Goal: Task Accomplishment & Management: Complete application form

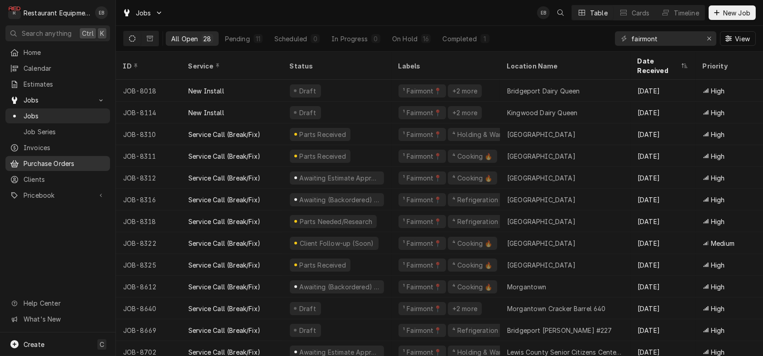
click at [57, 167] on span "Purchase Orders" at bounding box center [65, 164] width 82 height 10
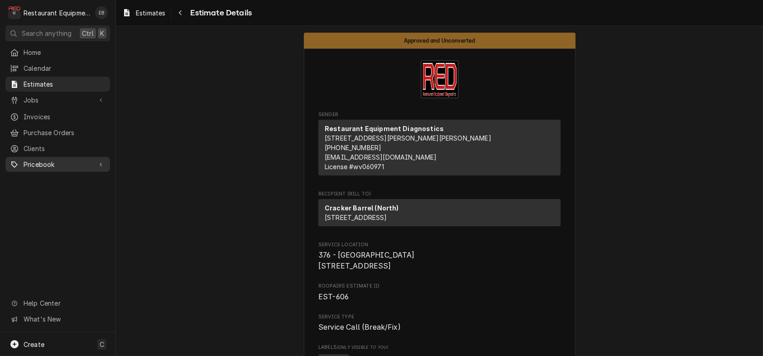
click at [50, 166] on span "Pricebook" at bounding box center [58, 164] width 68 height 10
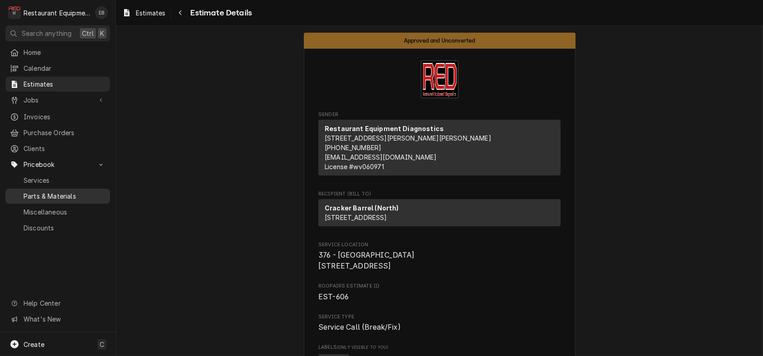
click at [55, 201] on span "Parts & Materials" at bounding box center [65, 196] width 82 height 10
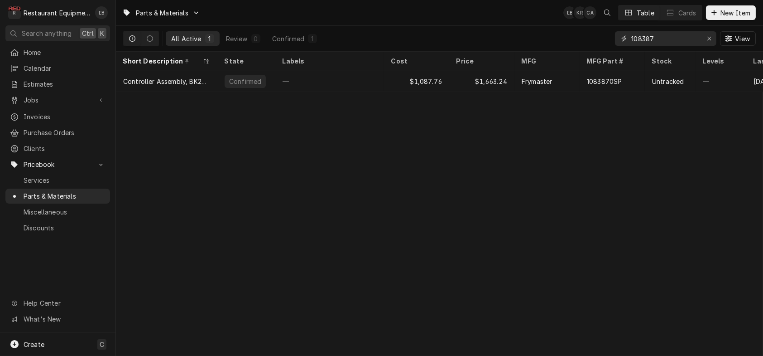
click at [707, 41] on icon "Erase input" at bounding box center [709, 38] width 5 height 6
click at [663, 42] on input "Dynamic Content Wrapper" at bounding box center [673, 38] width 85 height 14
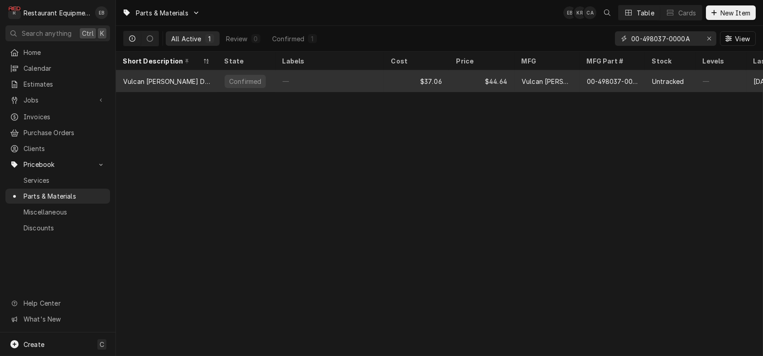
type input "00-498037-0000A"
click at [402, 87] on div "$37.06" at bounding box center [416, 81] width 65 height 22
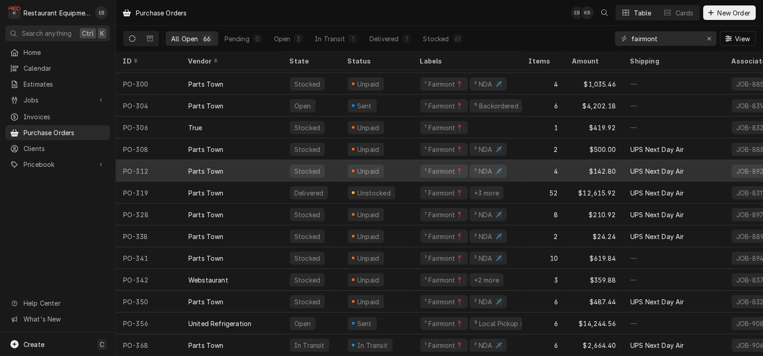
scroll to position [1158, 0]
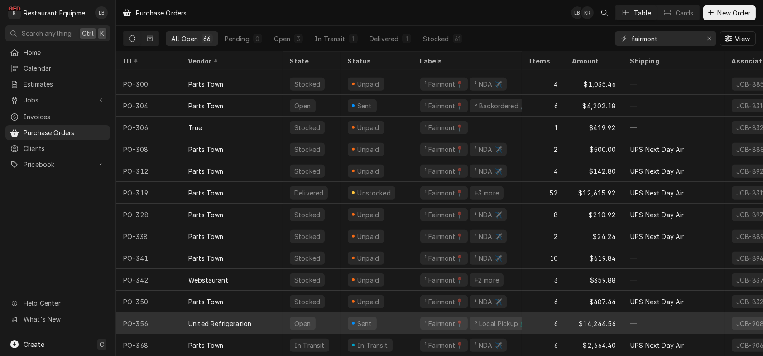
click at [405, 316] on div "Sent" at bounding box center [377, 323] width 72 height 22
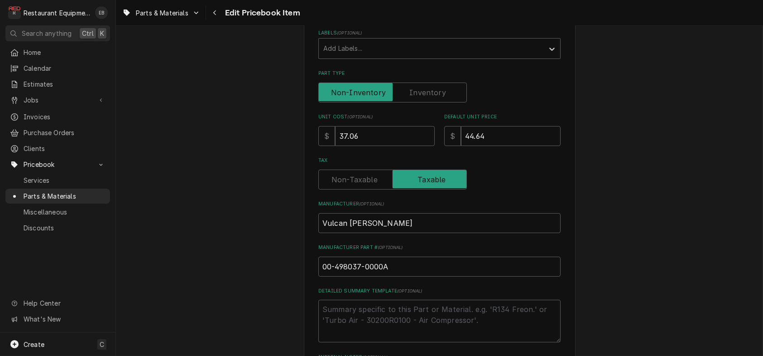
scroll to position [181, 0]
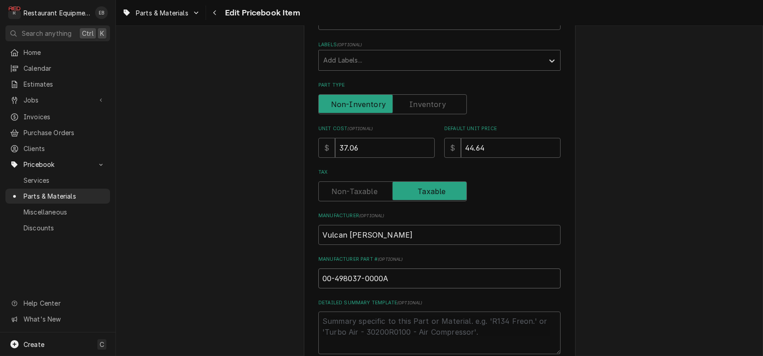
drag, startPoint x: 389, startPoint y: 335, endPoint x: 278, endPoint y: 339, distance: 112.0
click at [277, 340] on div "Use the fields below to edit this PriceBook item. Note that changes made here w…" at bounding box center [439, 212] width 647 height 716
click at [369, 158] on input "37.06" at bounding box center [385, 148] width 100 height 20
type textarea "x"
type input "37.0"
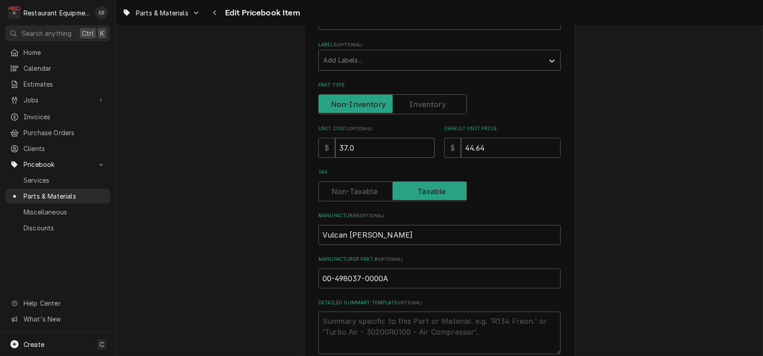
type textarea "x"
type input "37"
type textarea "x"
type input "3"
type textarea "x"
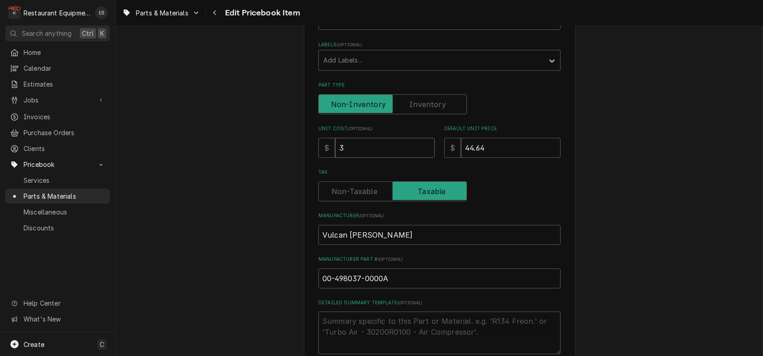
type input "38"
type textarea "x"
type input "38.1"
type textarea "x"
type input "38.17"
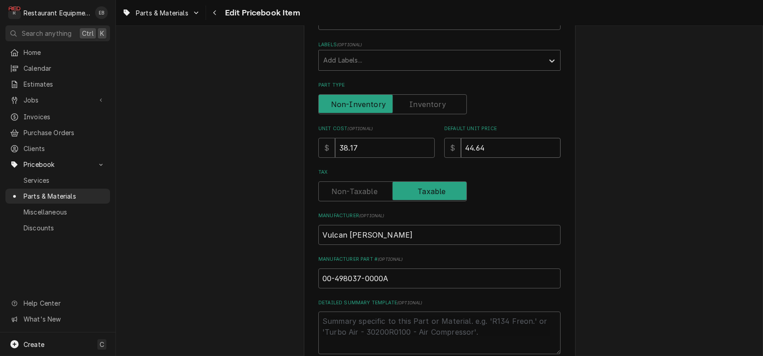
click at [517, 158] on input "44.64" at bounding box center [511, 148] width 100 height 20
type textarea "x"
type input "44.6"
type textarea "x"
type input "44"
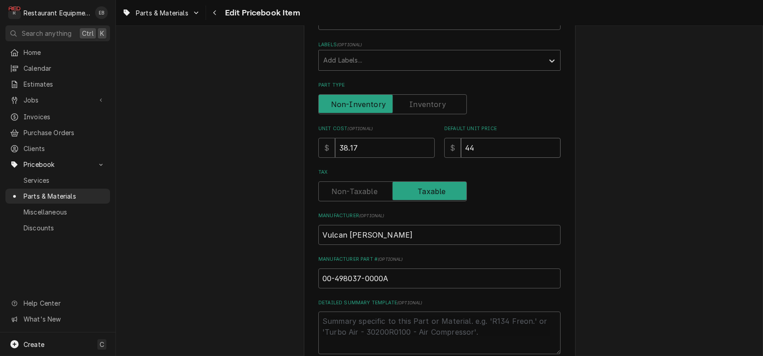
type textarea "x"
type input "4"
type textarea "x"
type input "5"
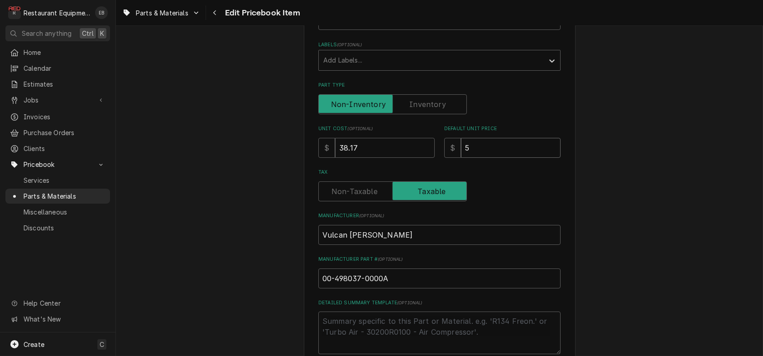
type textarea "x"
type input "58"
type textarea "x"
type input "58.3"
type textarea "x"
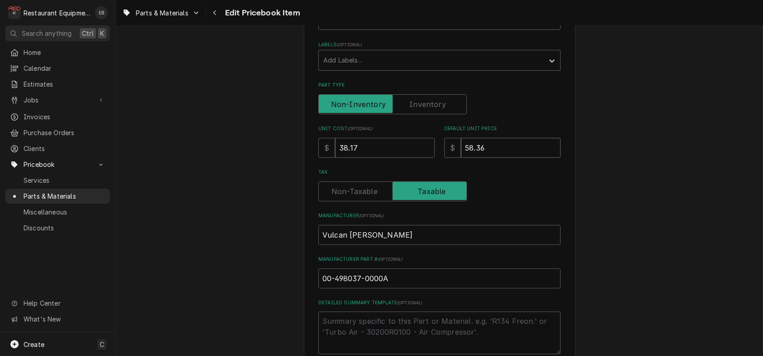
type input "58.36"
click at [512, 176] on label "Tax" at bounding box center [439, 171] width 242 height 7
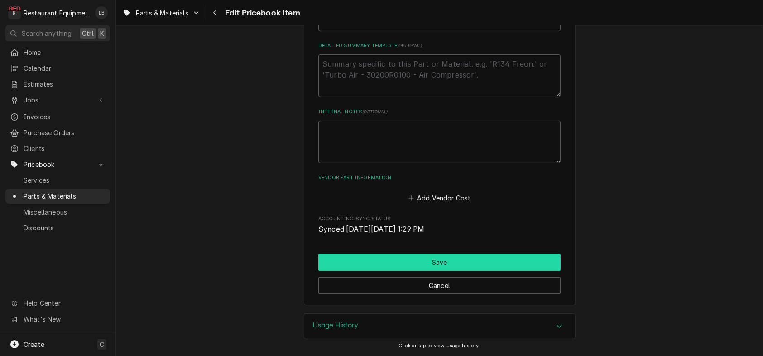
scroll to position [521, 0]
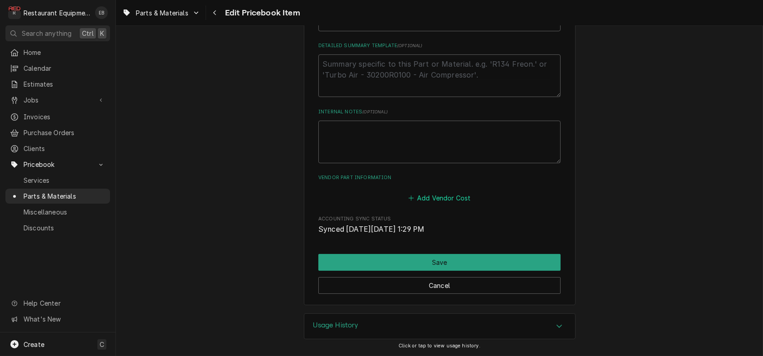
click at [440, 191] on button "Add Vendor Cost" at bounding box center [440, 197] width 66 height 13
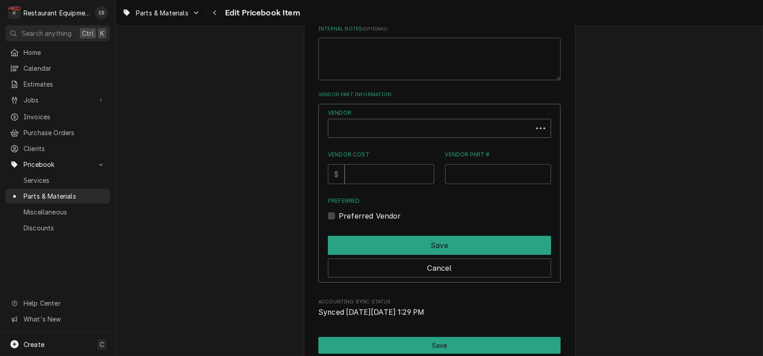
type textarea "x"
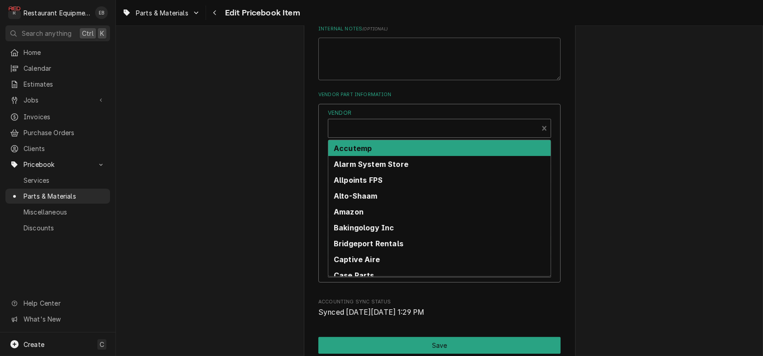
click at [401, 143] on div "Vendor" at bounding box center [433, 132] width 201 height 22
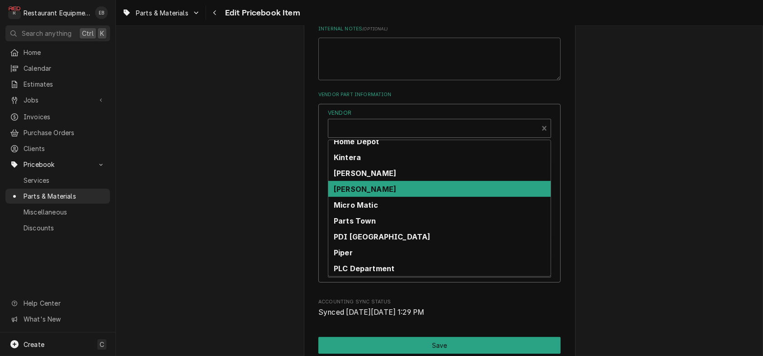
scroll to position [352, 0]
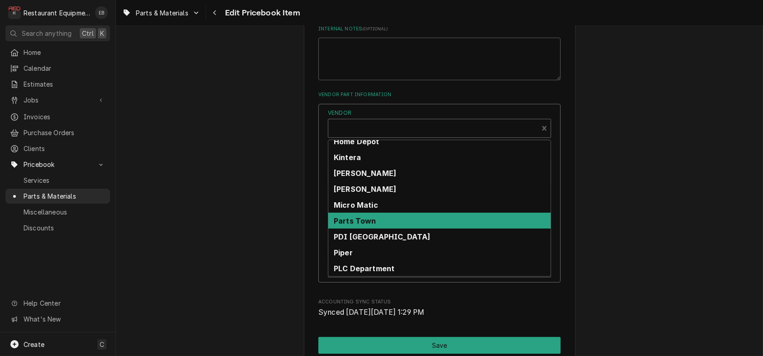
click at [380, 228] on div "Parts Town" at bounding box center [439, 220] width 222 height 16
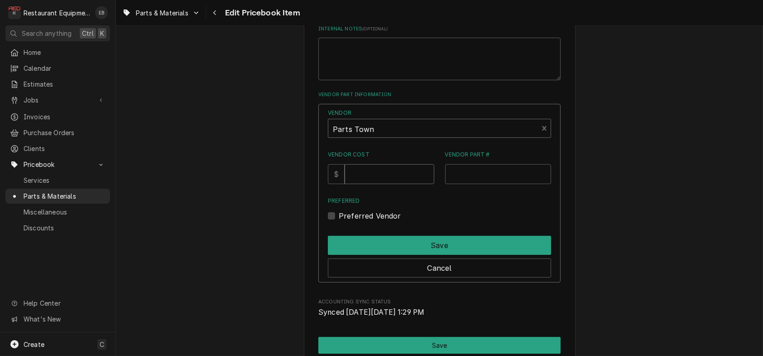
click at [380, 184] on input "Vendor Cost" at bounding box center [389, 174] width 89 height 20
type input "38.17"
click at [465, 184] on input "Vendor Part #" at bounding box center [498, 174] width 106 height 20
drag, startPoint x: 465, startPoint y: 248, endPoint x: 457, endPoint y: 249, distance: 7.3
paste input "VH00-498037-0000A"
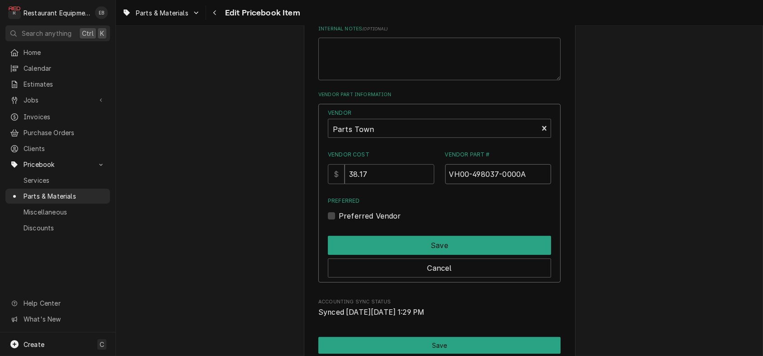
type input "VH00-498037-0000A"
click at [339, 221] on label "Preferred Vendor" at bounding box center [370, 215] width 62 height 11
click at [339, 230] on input "Preferred" at bounding box center [450, 220] width 223 height 20
checkbox input "true"
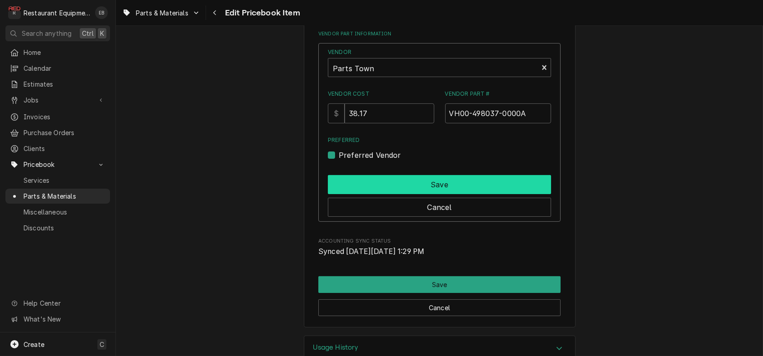
click at [432, 194] on button "Save" at bounding box center [439, 184] width 223 height 19
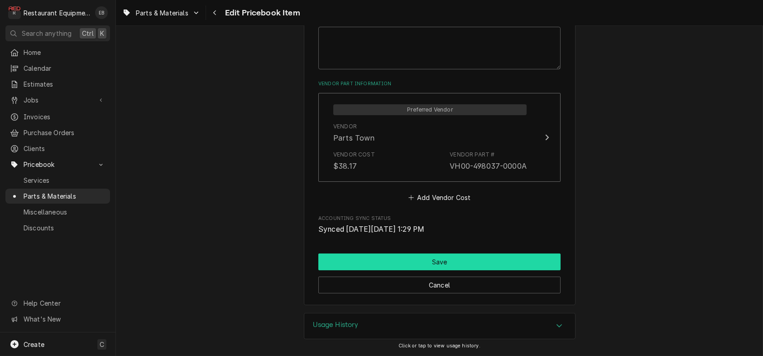
click at [447, 254] on button "Save" at bounding box center [439, 261] width 242 height 17
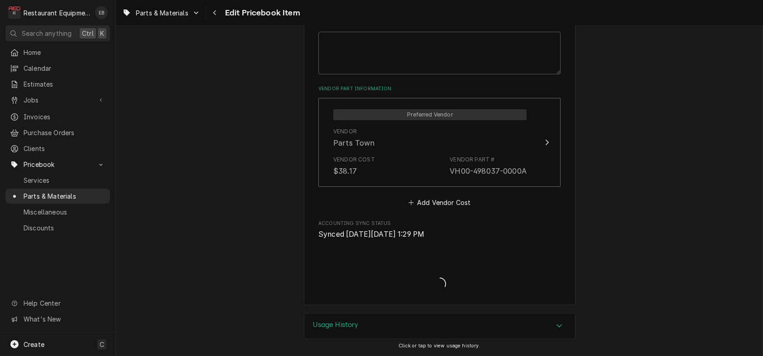
type textarea "x"
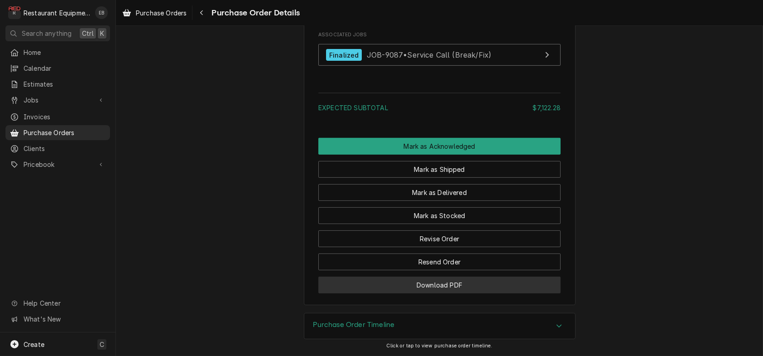
scroll to position [1191, 0]
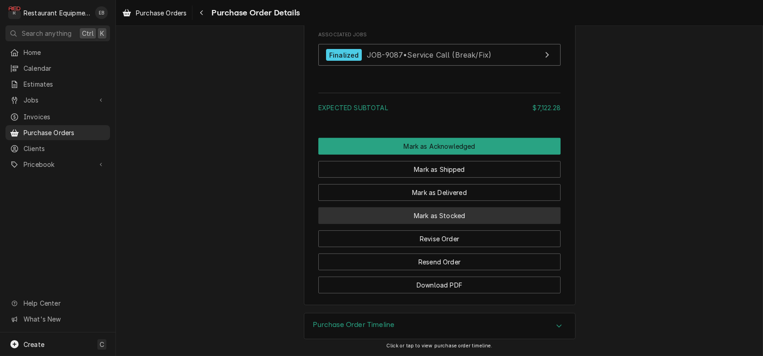
click at [421, 207] on button "Mark as Stocked" at bounding box center [439, 215] width 242 height 17
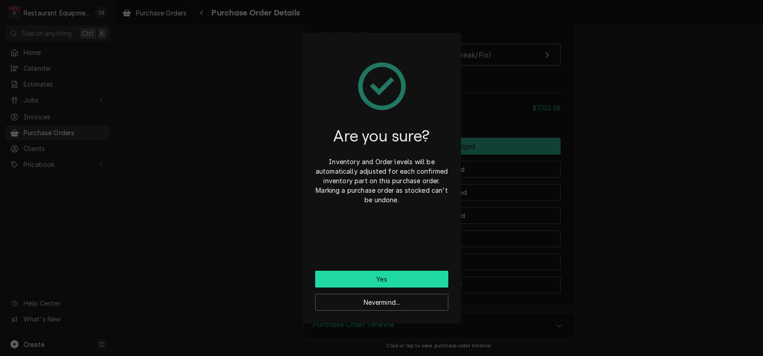
click at [413, 280] on button "Yes" at bounding box center [381, 278] width 133 height 17
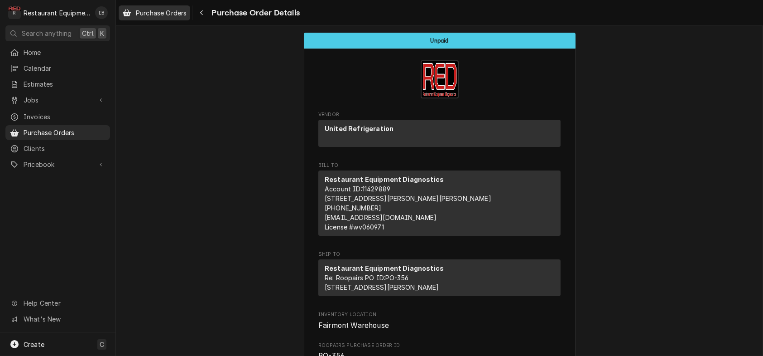
click at [187, 13] on span "Purchase Orders" at bounding box center [161, 13] width 51 height 10
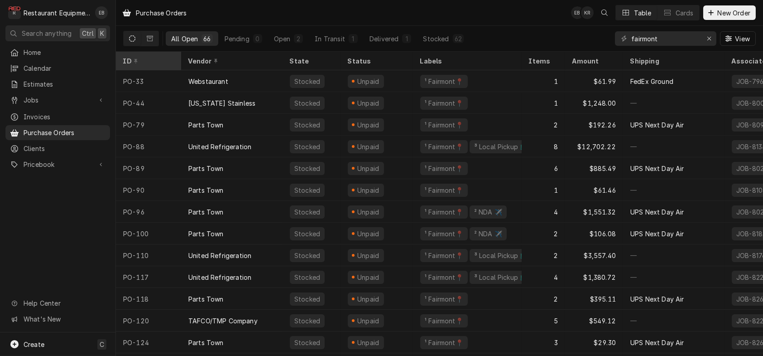
click at [138, 60] on icon "Dynamic Content Wrapper" at bounding box center [137, 61] width 4 height 6
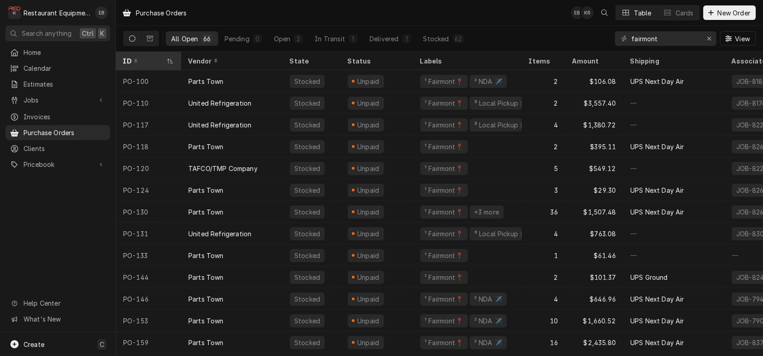
click at [151, 66] on div "ID" at bounding box center [144, 61] width 42 height 10
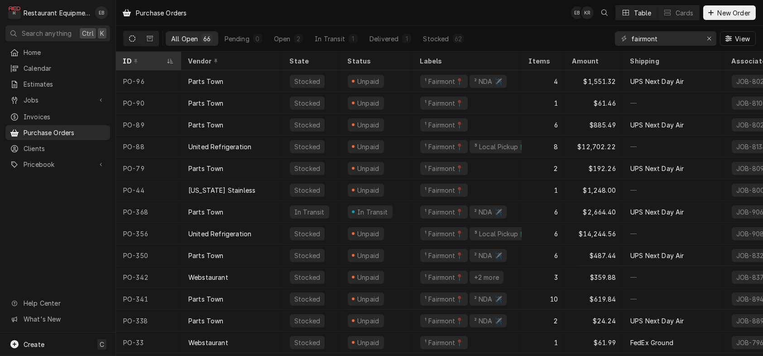
click at [165, 63] on div "ID" at bounding box center [144, 61] width 42 height 10
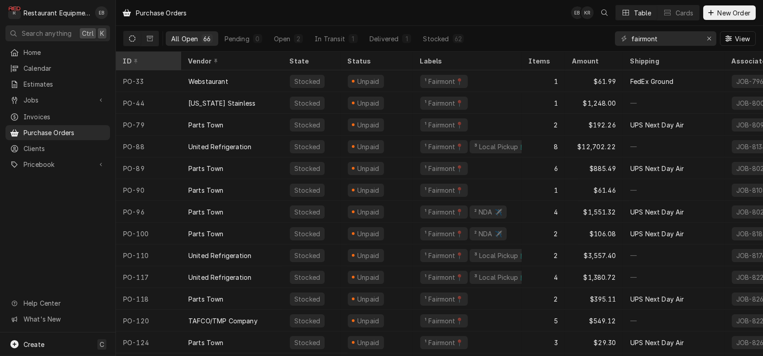
click at [165, 63] on div "ID" at bounding box center [147, 61] width 49 height 10
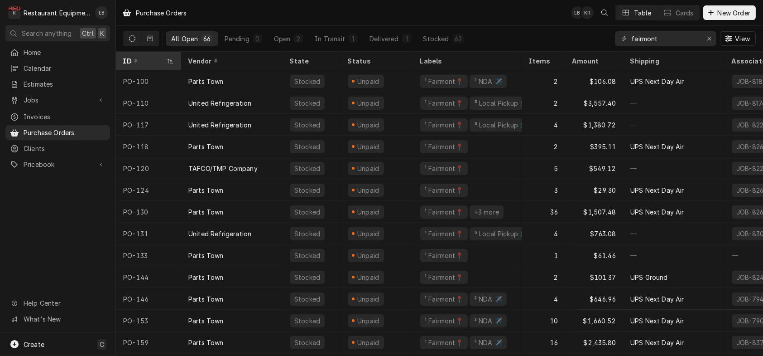
click at [159, 60] on div "ID" at bounding box center [144, 61] width 42 height 10
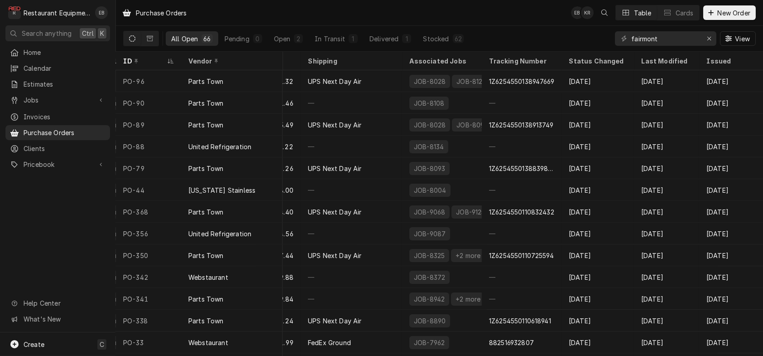
scroll to position [0, 337]
click at [705, 66] on div "Issued" at bounding box center [729, 61] width 49 height 10
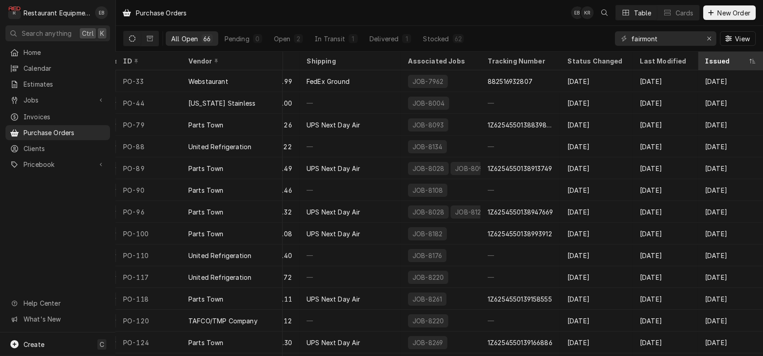
click at [705, 65] on div "Issued" at bounding box center [726, 61] width 42 height 10
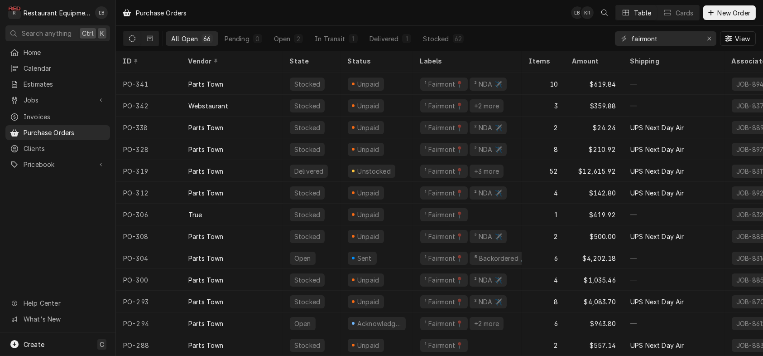
scroll to position [0, 0]
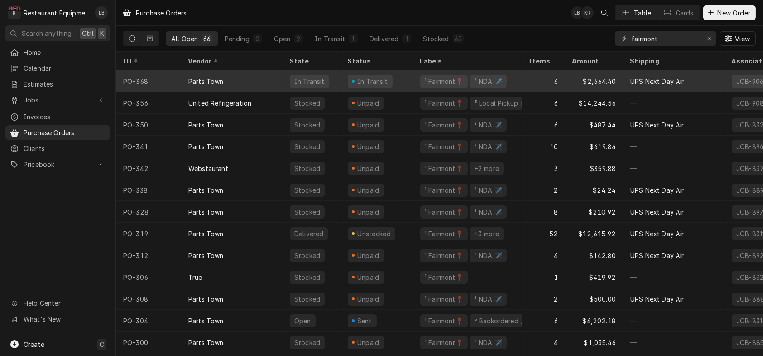
click at [277, 84] on div "Parts Town" at bounding box center [231, 81] width 101 height 22
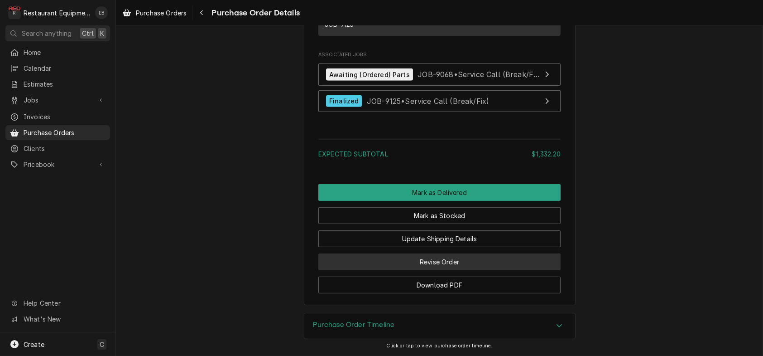
scroll to position [1256, 0]
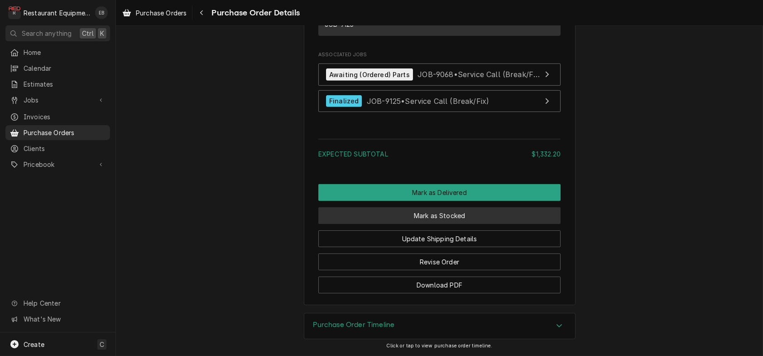
click at [406, 207] on button "Mark as Stocked" at bounding box center [439, 215] width 242 height 17
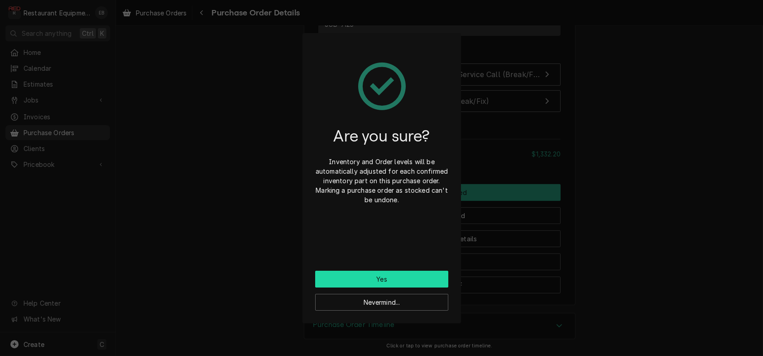
click at [386, 284] on button "Yes" at bounding box center [381, 278] width 133 height 17
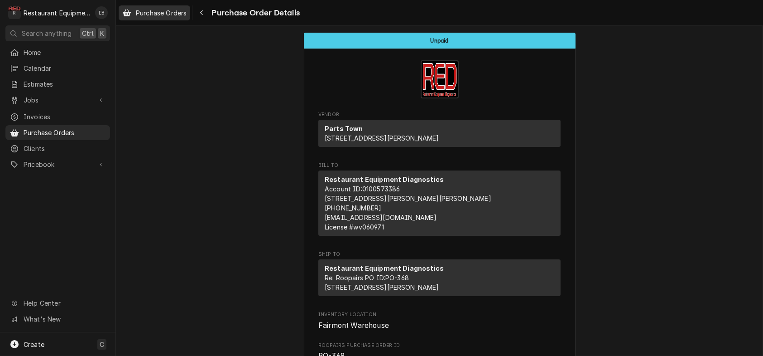
click at [156, 13] on span "Purchase Orders" at bounding box center [161, 13] width 51 height 10
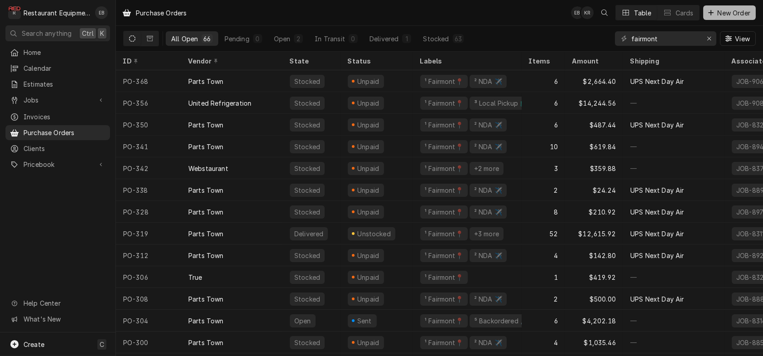
click at [721, 13] on span "New Order" at bounding box center [734, 13] width 36 height 10
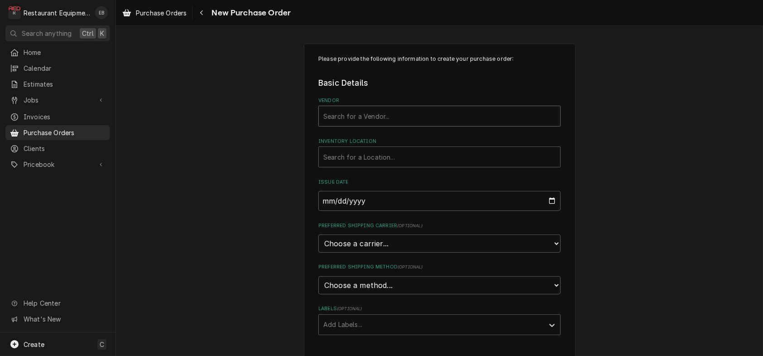
click at [383, 124] on div "Vendor" at bounding box center [439, 116] width 232 height 16
type input "parts"
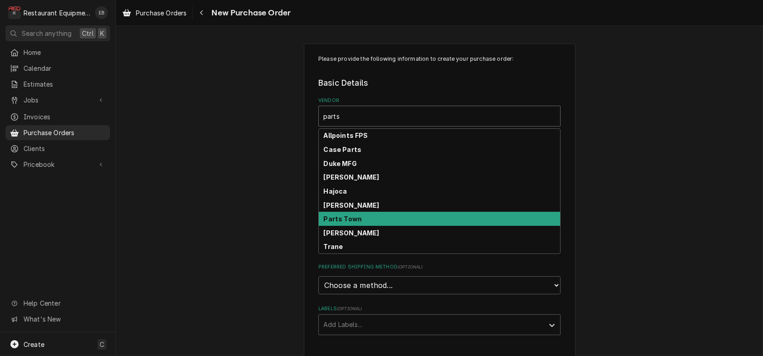
click at [366, 226] on div "Parts Town" at bounding box center [439, 219] width 241 height 14
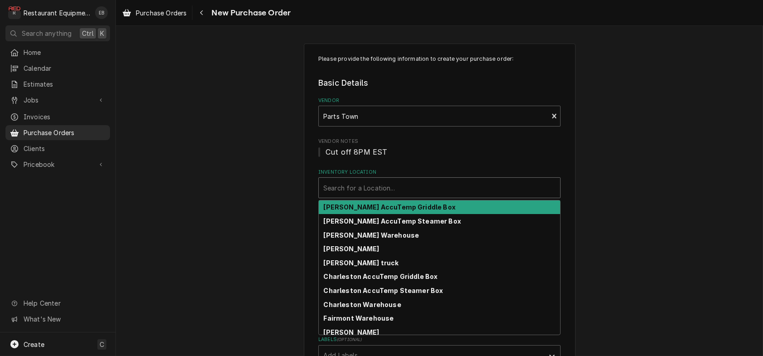
click at [379, 196] on div "Inventory Location" at bounding box center [439, 187] width 232 height 16
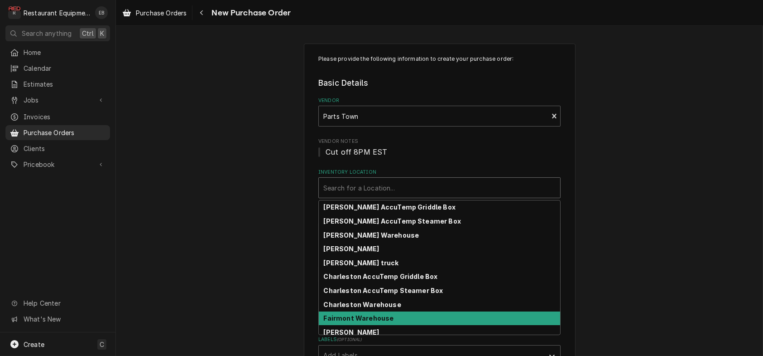
click at [348, 322] on strong "Fairmont Warehouse" at bounding box center [359, 318] width 70 height 8
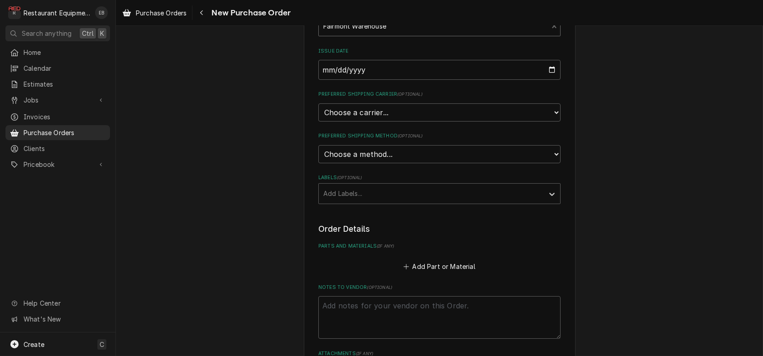
scroll to position [181, 0]
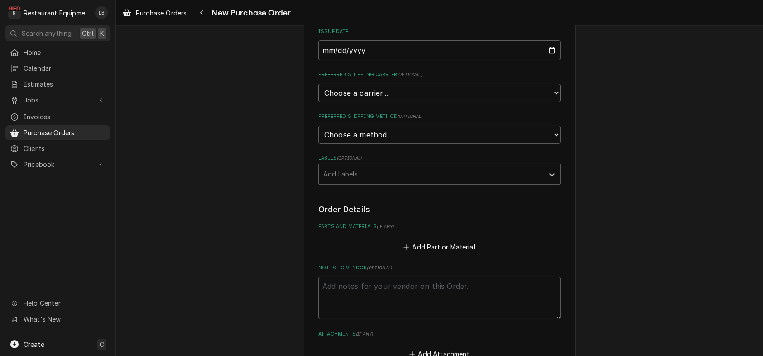
click at [360, 102] on select "Choose a carrier... U.S. Postal Service [DOMAIN_NAME] FedEx UPS DHL Express DHL…" at bounding box center [439, 93] width 242 height 18
click at [349, 101] on div "Preferred Shipping Carrier ( optional ) Choose a carrier... U.S. Postal Service…" at bounding box center [439, 86] width 242 height 30
click at [346, 102] on select "Choose a carrier... U.S. Postal Service [DOMAIN_NAME] FedEx UPS DHL Express DHL…" at bounding box center [439, 93] width 242 height 18
select select "4"
click at [318, 102] on select "Choose a carrier... U.S. Postal Service [DOMAIN_NAME] FedEx UPS DHL Express DHL…" at bounding box center [439, 93] width 242 height 18
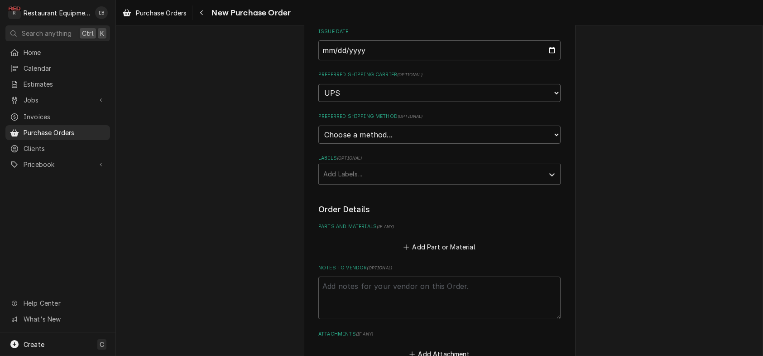
type textarea "x"
click at [356, 144] on select "Choose a method... Ground Next Day Early AM Next Day Air 2 Day Air Other" at bounding box center [439, 134] width 242 height 18
select select "1"
click at [318, 144] on select "Choose a method... Ground Next Day Early AM Next Day Air 2 Day Air Other" at bounding box center [439, 134] width 242 height 18
click at [343, 182] on div "Labels" at bounding box center [431, 174] width 216 height 16
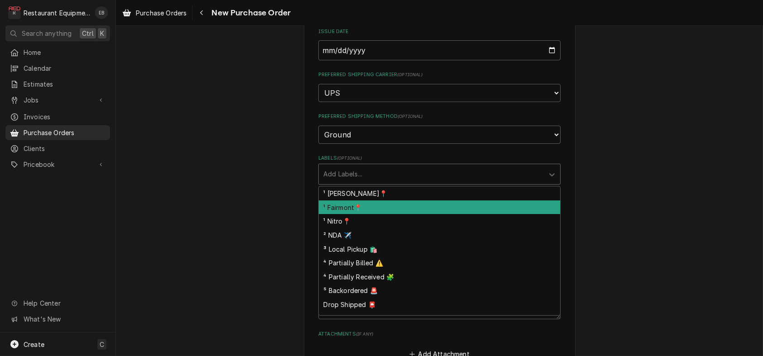
click at [347, 214] on div "¹ Fairmont📍" at bounding box center [439, 207] width 241 height 14
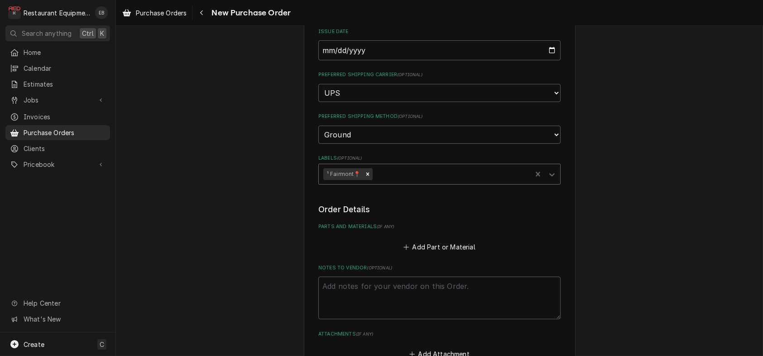
type textarea "x"
click at [394, 182] on div "Labels" at bounding box center [450, 174] width 153 height 16
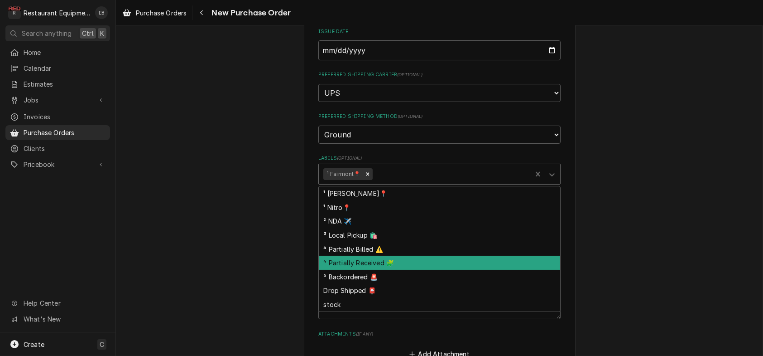
scroll to position [5, 0]
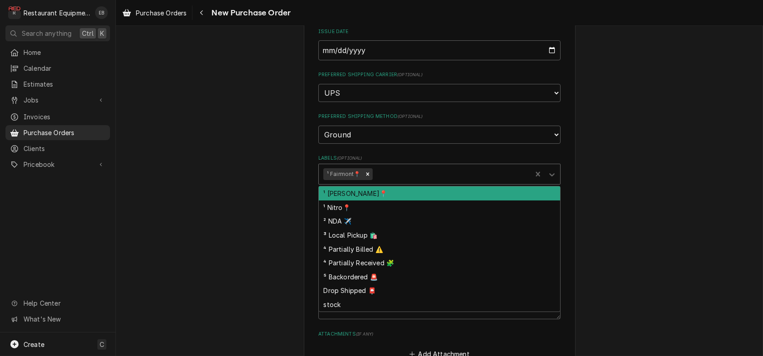
click at [419, 162] on label "Labels ( optional )" at bounding box center [439, 157] width 242 height 7
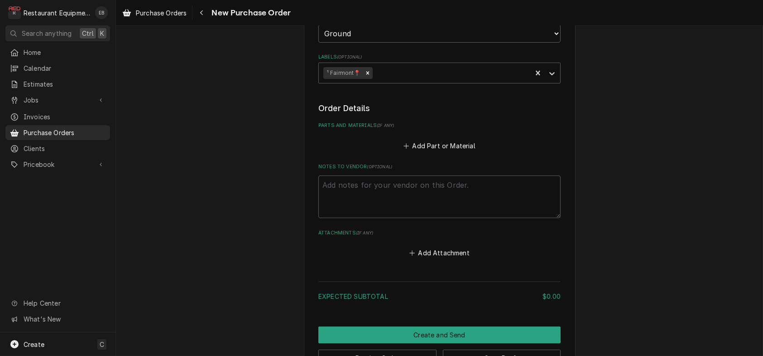
scroll to position [332, 0]
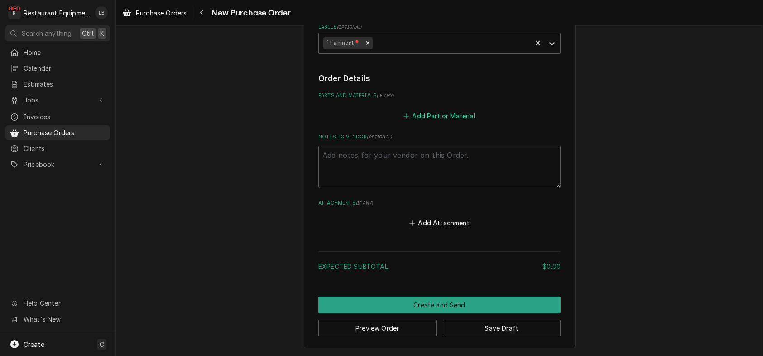
click at [442, 122] on button "Add Part or Material" at bounding box center [439, 115] width 75 height 13
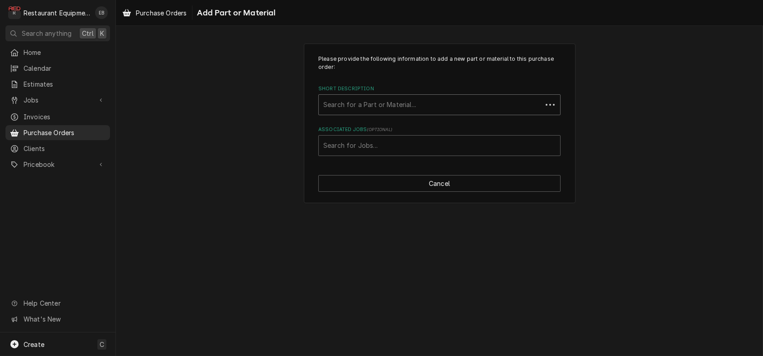
click at [395, 113] on div "Short Description" at bounding box center [430, 104] width 214 height 16
type input "00-498037"
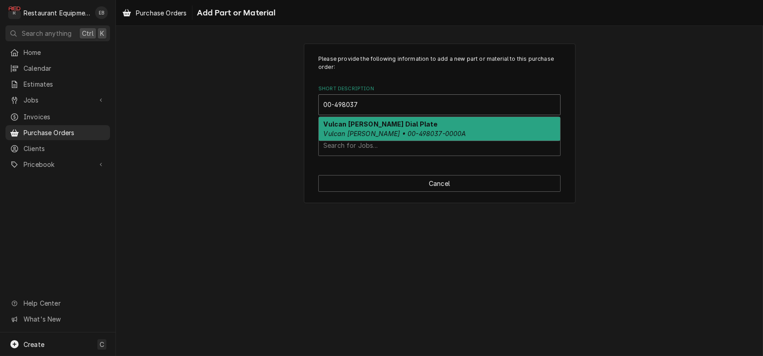
click at [398, 138] on div "Vulcan [PERSON_NAME] Dial Plate Vulcan [PERSON_NAME] • 00-498037-0000A" at bounding box center [439, 129] width 241 height 24
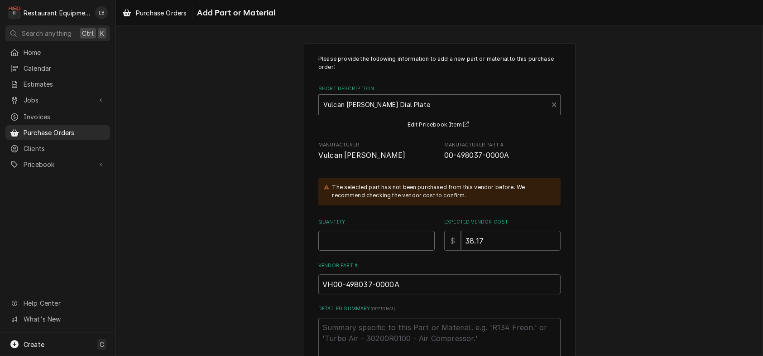
click at [369, 250] on input "Quantity" at bounding box center [376, 241] width 116 height 20
type textarea "x"
type input "6"
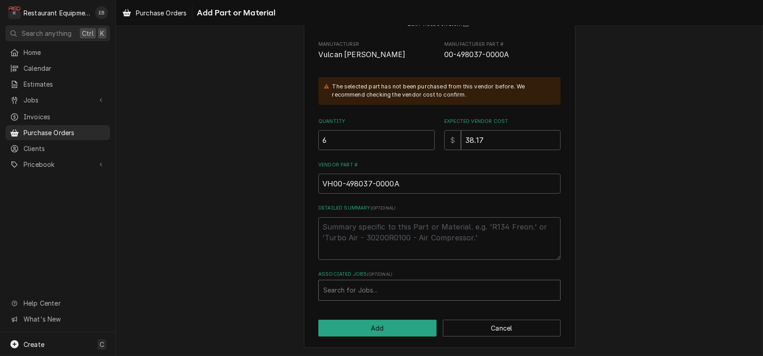
scroll to position [147, 0]
click at [373, 282] on div "Associated Jobs" at bounding box center [439, 290] width 232 height 16
type input "9068"
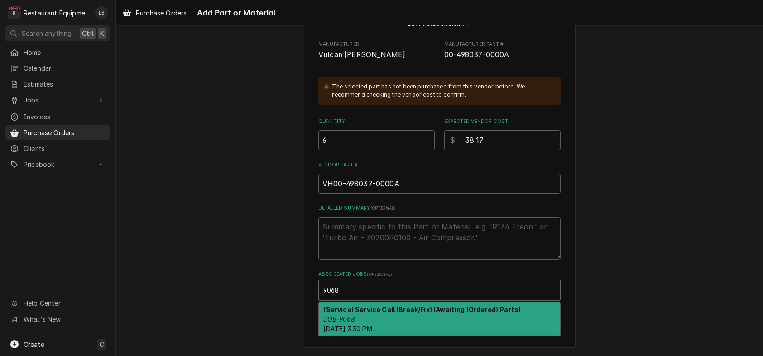
click at [368, 310] on strong "[Service] Service Call (Break/Fix) (Awaiting (Ordered) Parts)" at bounding box center [422, 309] width 197 height 8
type textarea "x"
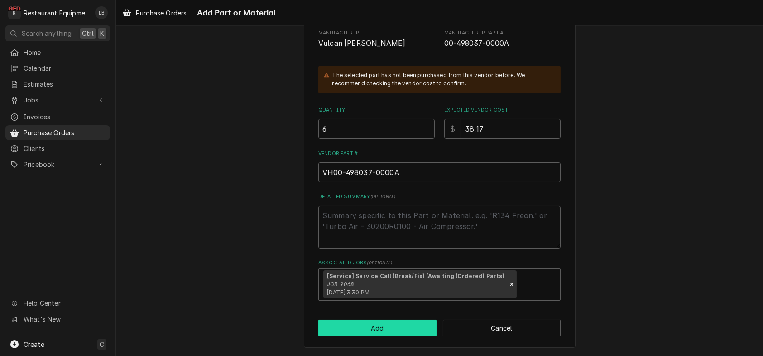
click at [363, 336] on button "Add" at bounding box center [377, 327] width 118 height 17
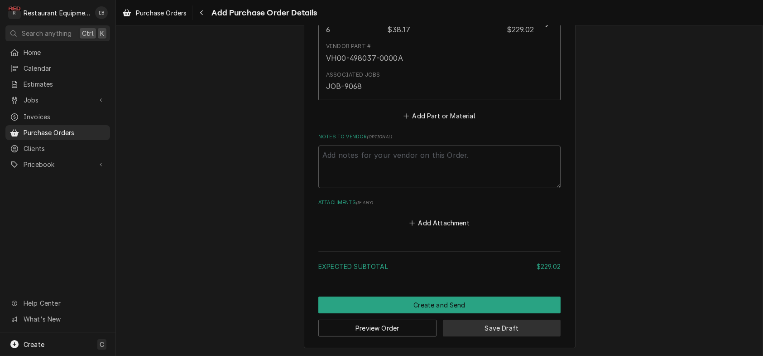
click at [491, 325] on button "Save Draft" at bounding box center [502, 327] width 118 height 17
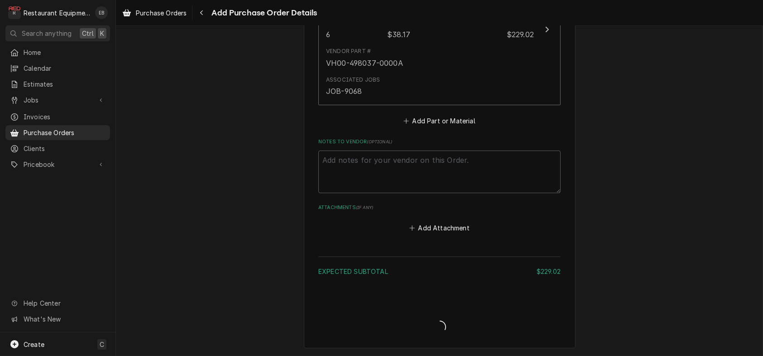
scroll to position [543, 0]
type textarea "x"
